Goal: Task Accomplishment & Management: Complete application form

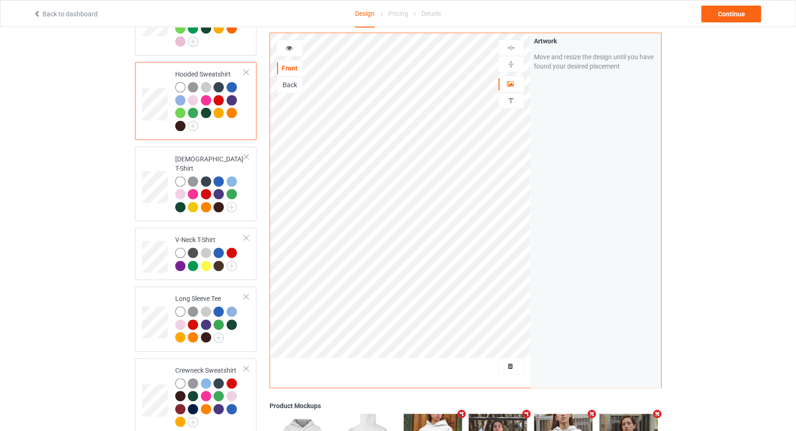
scroll to position [49, 0]
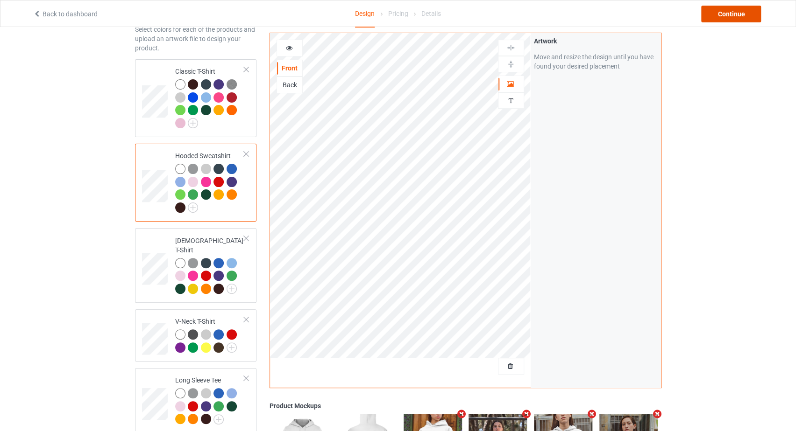
click at [728, 18] on div "Continue" at bounding box center [731, 14] width 60 height 17
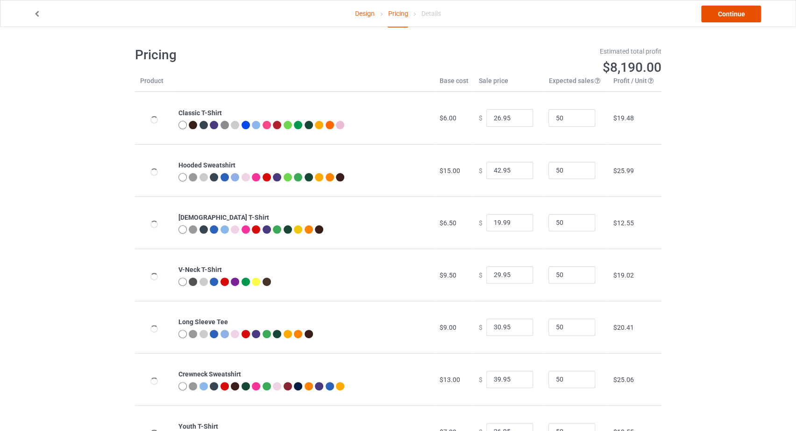
click at [734, 14] on link "Continue" at bounding box center [731, 14] width 60 height 17
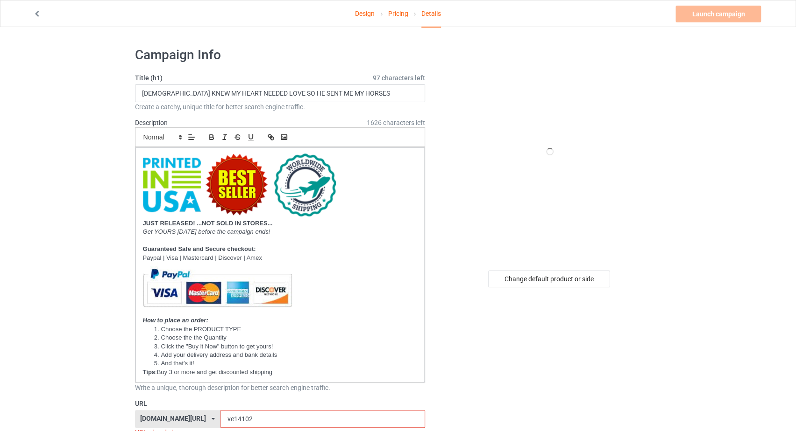
click at [397, 15] on link "Pricing" at bounding box center [398, 13] width 20 height 26
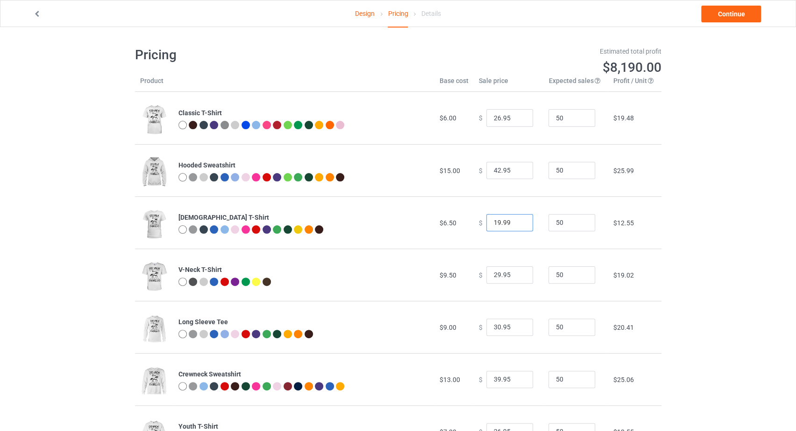
drag, startPoint x: 494, startPoint y: 222, endPoint x: 481, endPoint y: 222, distance: 12.1
click at [486, 222] on input "19.99" at bounding box center [509, 223] width 47 height 18
click at [493, 219] on input "19.99" at bounding box center [509, 223] width 47 height 18
click at [486, 223] on input "19.99" at bounding box center [509, 223] width 47 height 18
click at [494, 226] on input "29.99" at bounding box center [509, 223] width 47 height 18
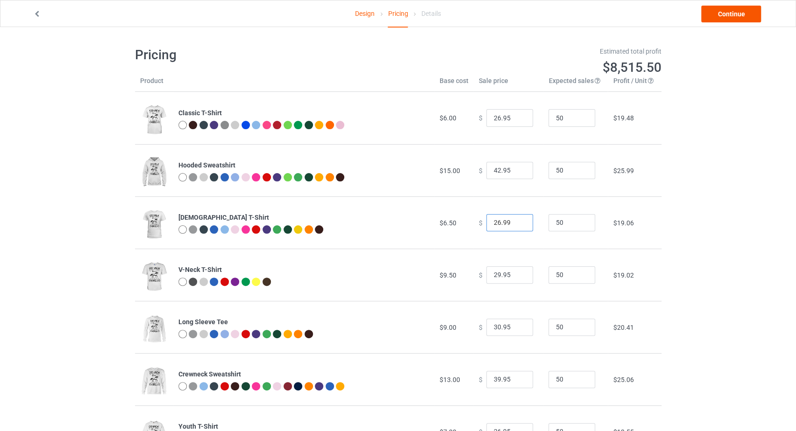
type input "26.99"
click at [716, 15] on link "Continue" at bounding box center [731, 14] width 60 height 17
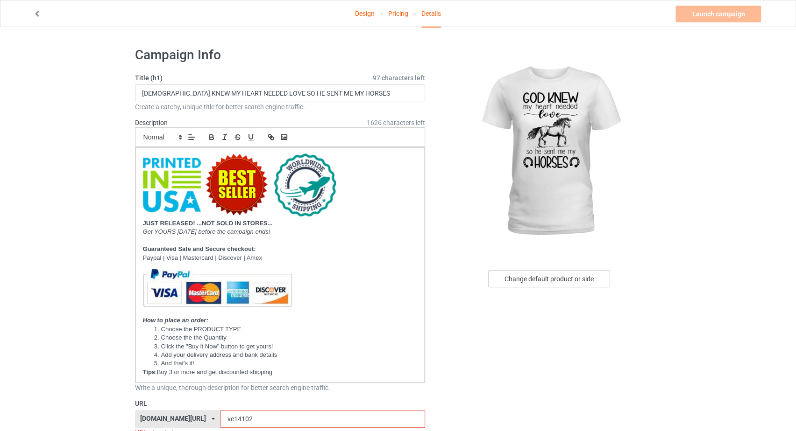
click at [589, 273] on div "Change default product or side" at bounding box center [549, 279] width 122 height 17
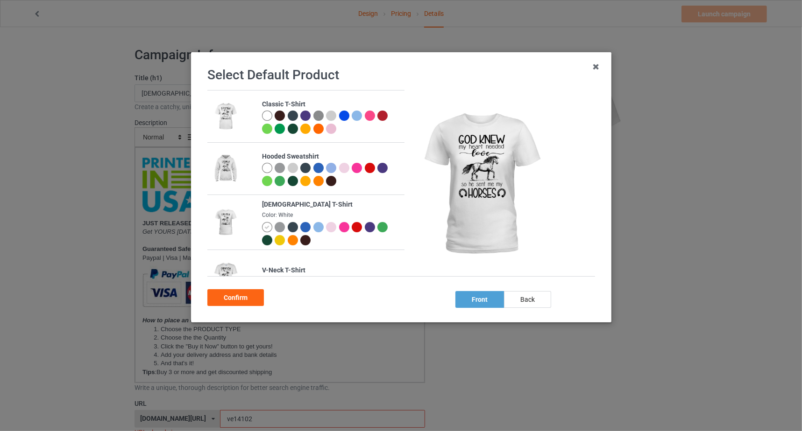
click at [268, 169] on div at bounding box center [266, 168] width 10 height 10
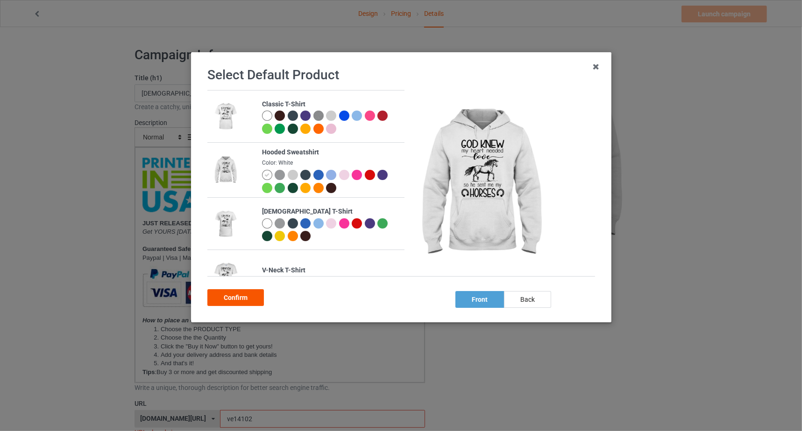
click at [242, 298] on div "Confirm" at bounding box center [235, 298] width 57 height 17
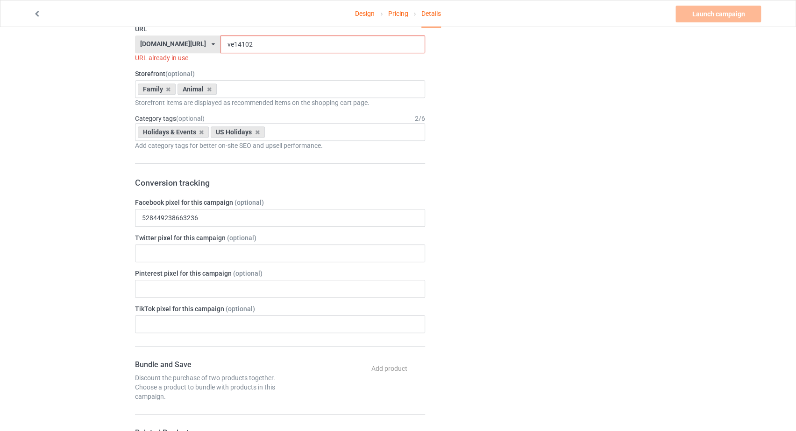
scroll to position [356, 0]
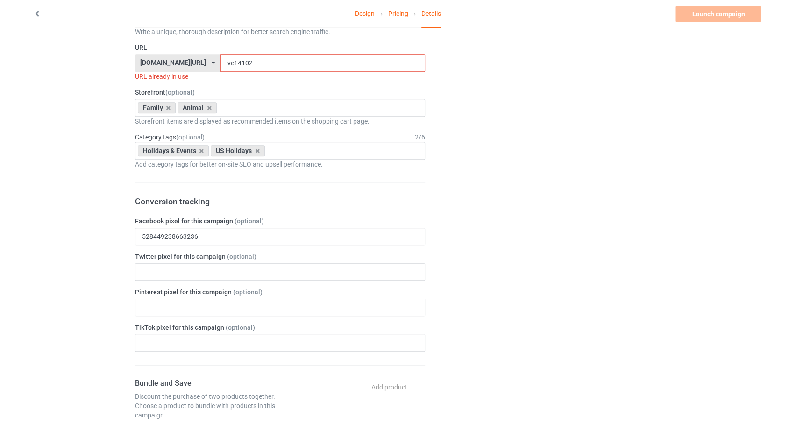
drag, startPoint x: 232, startPoint y: 56, endPoint x: 219, endPoint y: 61, distance: 13.6
click at [220, 61] on input "ve14102" at bounding box center [322, 63] width 205 height 18
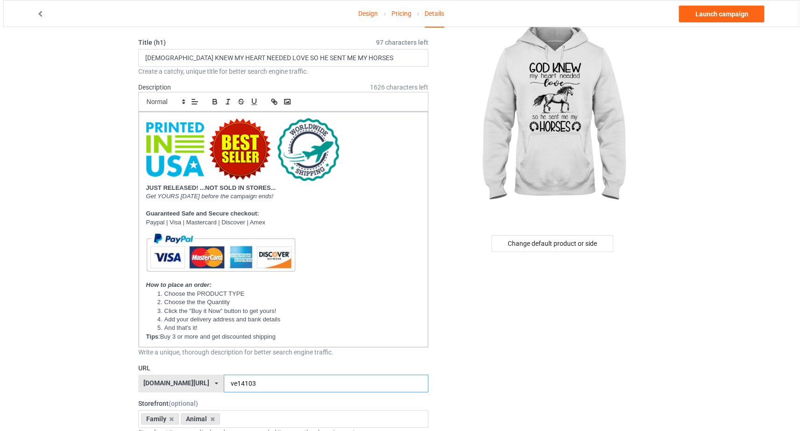
scroll to position [0, 0]
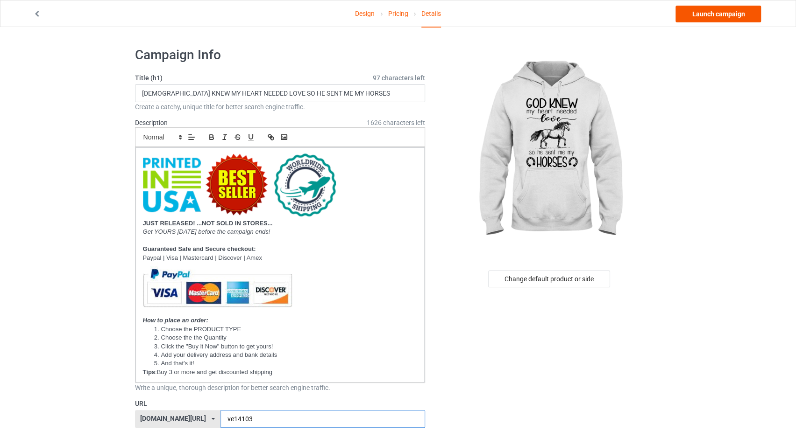
type input "ve14103"
click at [708, 16] on link "Launch campaign" at bounding box center [717, 14] width 85 height 17
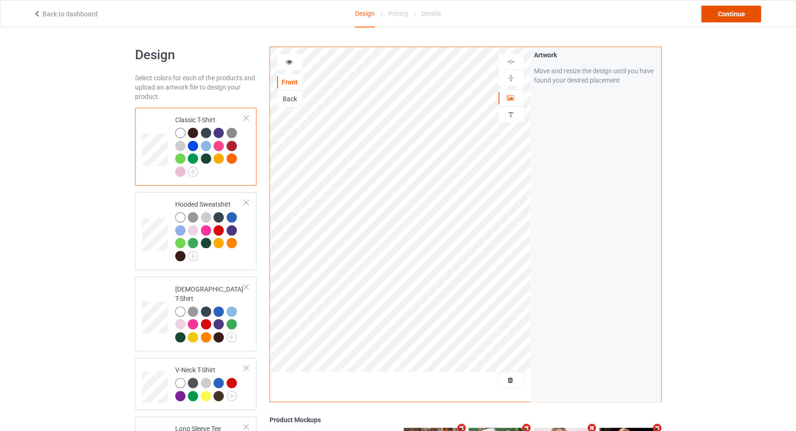
click at [713, 15] on div "Continue" at bounding box center [731, 14] width 60 height 17
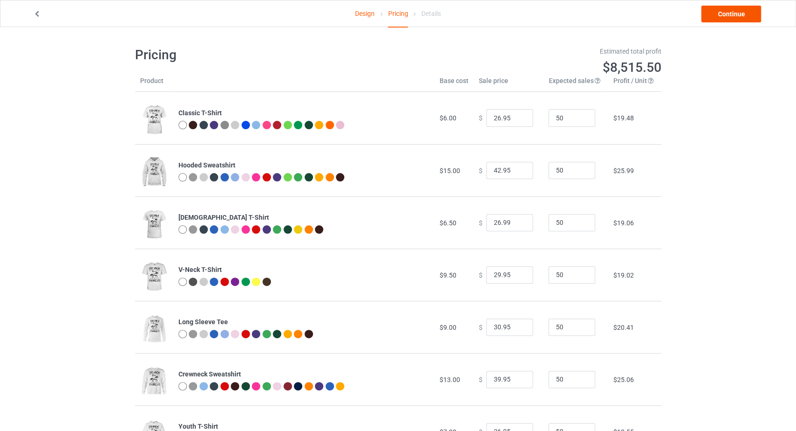
drag, startPoint x: 721, startPoint y: 5, endPoint x: 707, endPoint y: 21, distance: 22.2
click at [721, 5] on div "Design Pricing Details Continue" at bounding box center [398, 13] width 742 height 26
click at [719, 12] on link "Continue" at bounding box center [731, 14] width 60 height 17
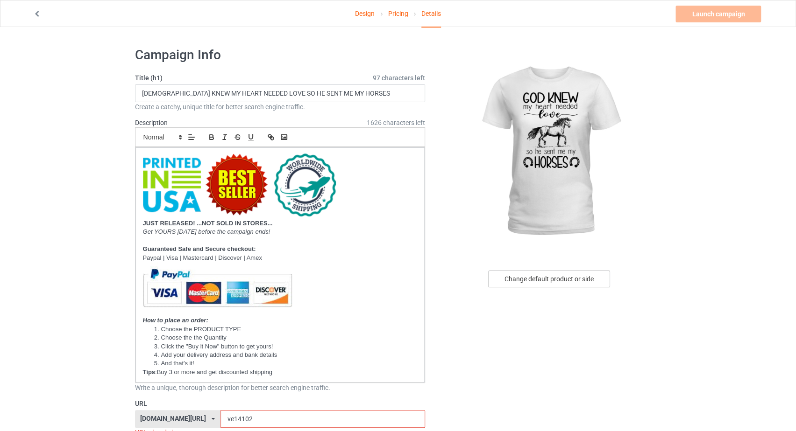
click at [523, 278] on div "Change default product or side" at bounding box center [549, 279] width 122 height 17
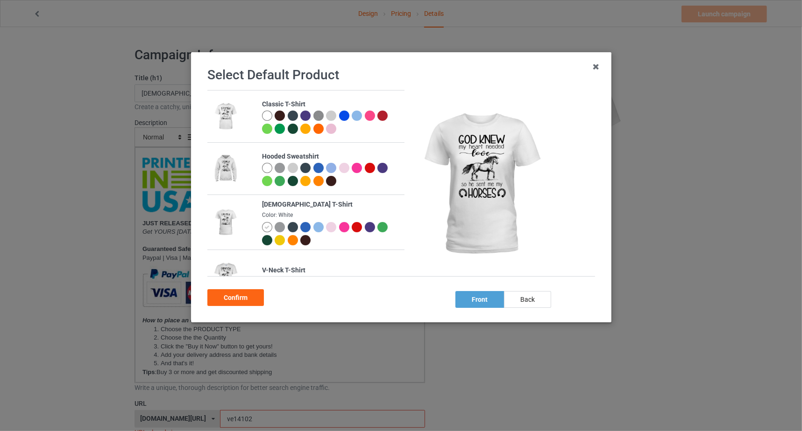
click at [316, 229] on div at bounding box center [318, 227] width 10 height 10
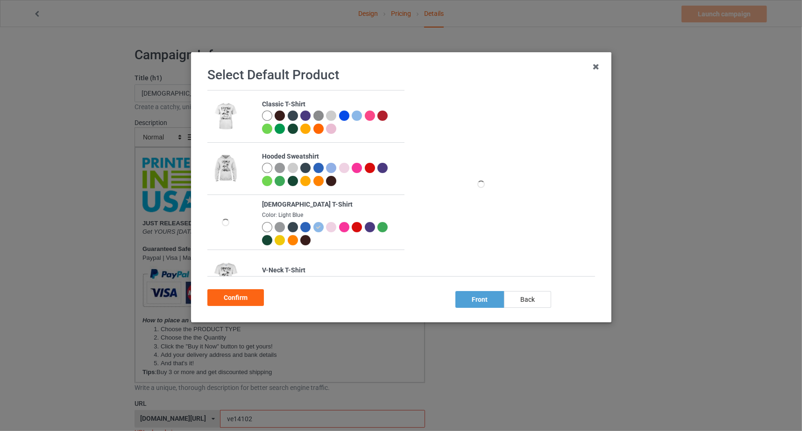
click at [327, 168] on div at bounding box center [331, 168] width 10 height 10
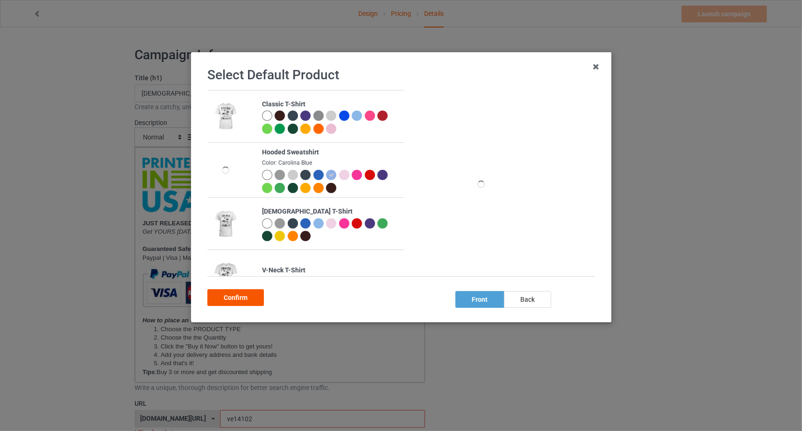
click at [237, 292] on div "Confirm" at bounding box center [235, 298] width 57 height 17
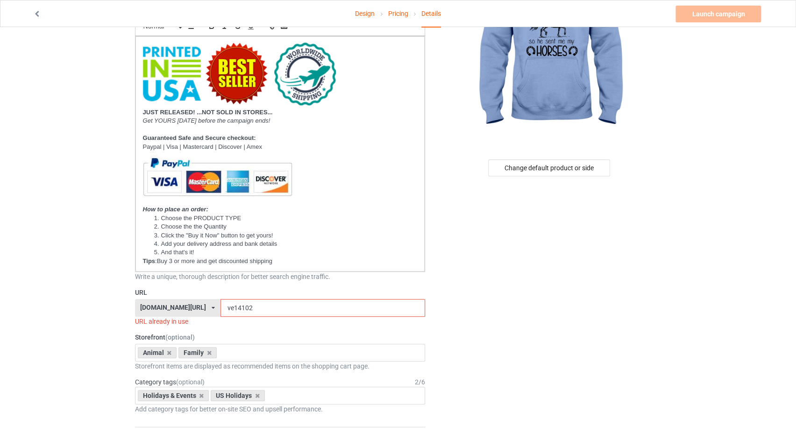
scroll to position [198, 0]
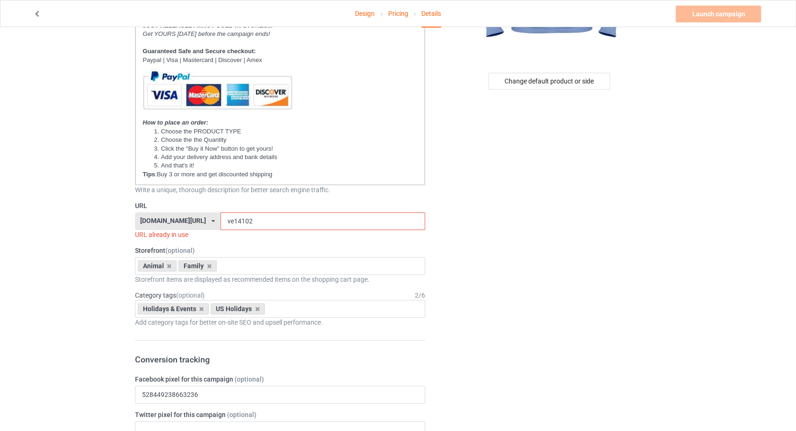
drag, startPoint x: 232, startPoint y: 215, endPoint x: 220, endPoint y: 219, distance: 12.3
click at [220, 219] on input "ve14102" at bounding box center [322, 221] width 205 height 18
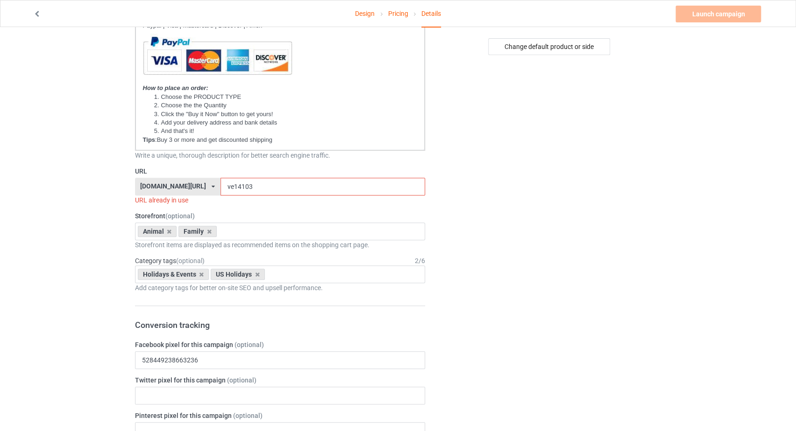
scroll to position [297, 0]
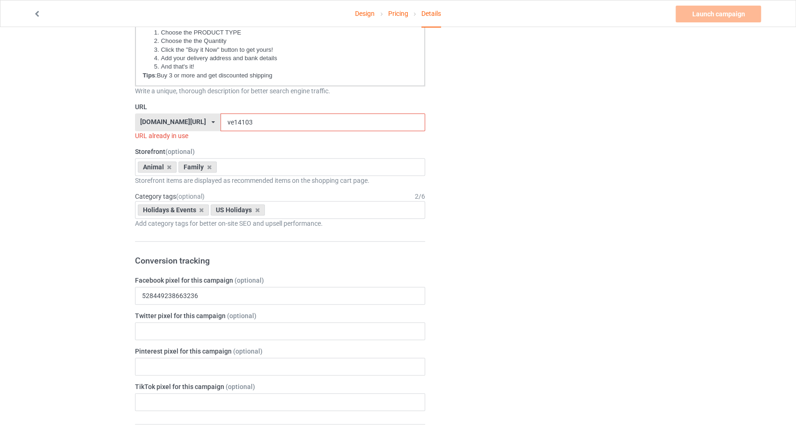
click at [234, 124] on input "ve14103" at bounding box center [322, 122] width 205 height 18
click at [236, 140] on form "Title (h1) 97 characters left GOD KNEW MY HEART NEEDED LOVE SO HE SENT ME MY HO…" at bounding box center [280, 394] width 290 height 1236
click at [220, 120] on input "ve14103" at bounding box center [322, 122] width 205 height 18
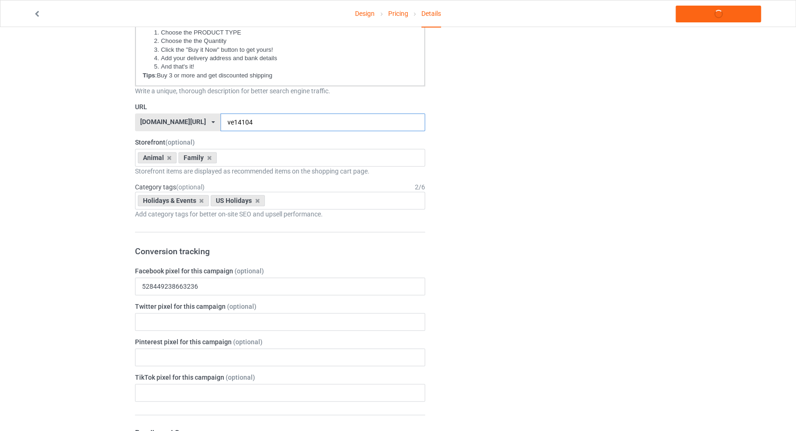
type input "ve14104"
click at [497, 198] on div "Change default product or side" at bounding box center [549, 404] width 236 height 1322
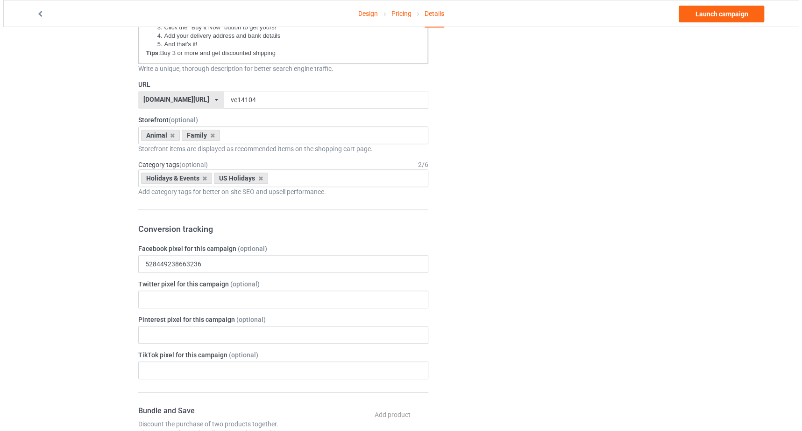
scroll to position [0, 0]
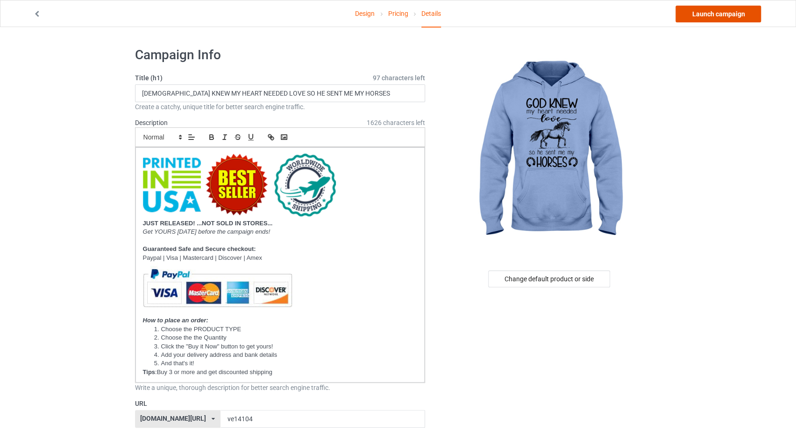
click at [700, 12] on link "Launch campaign" at bounding box center [717, 14] width 85 height 17
